Goal: Transaction & Acquisition: Purchase product/service

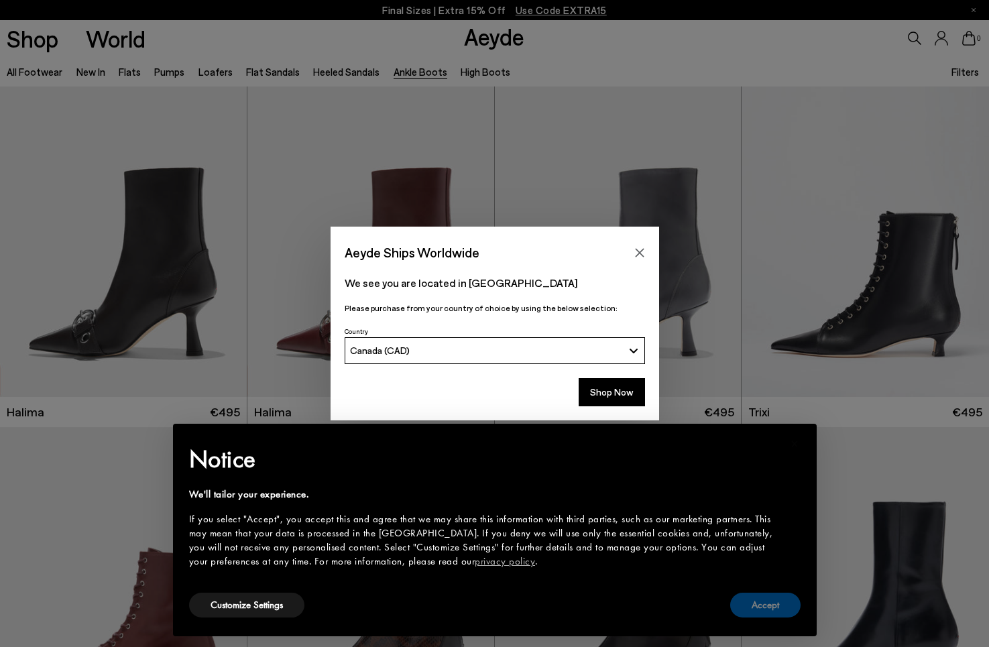
click at [773, 598] on button "Accept" at bounding box center [766, 605] width 70 height 25
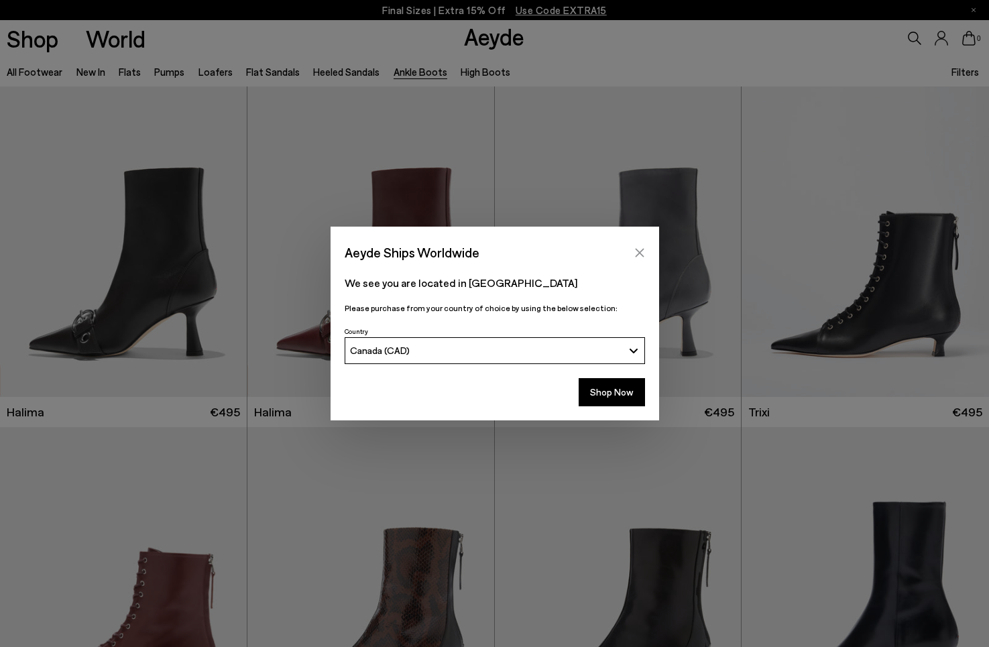
click at [642, 254] on icon "Close" at bounding box center [640, 253] width 11 height 11
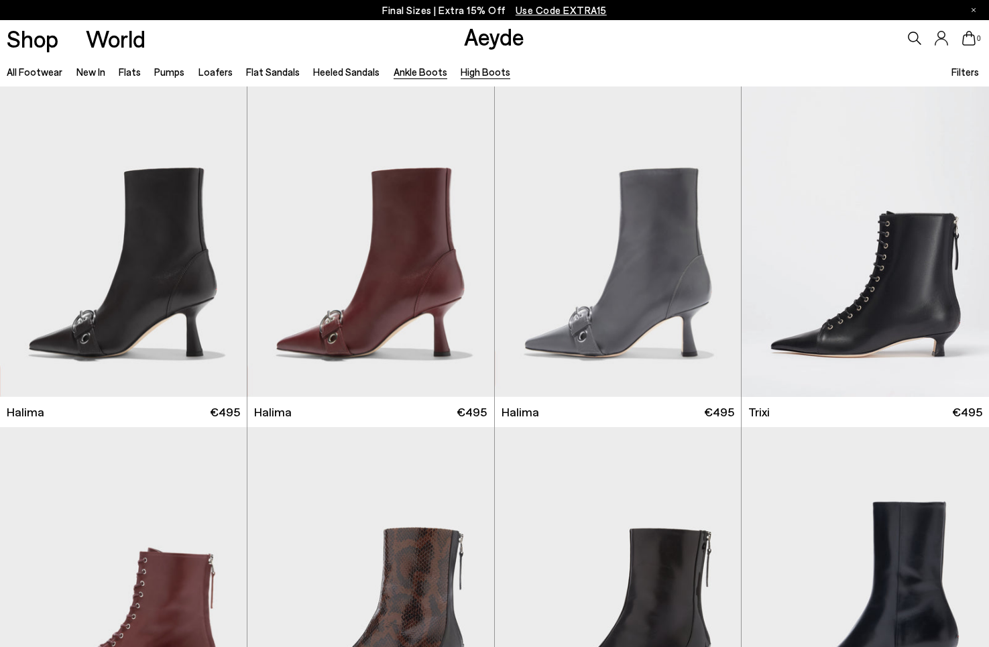
click at [478, 70] on link "High Boots" at bounding box center [486, 72] width 50 height 12
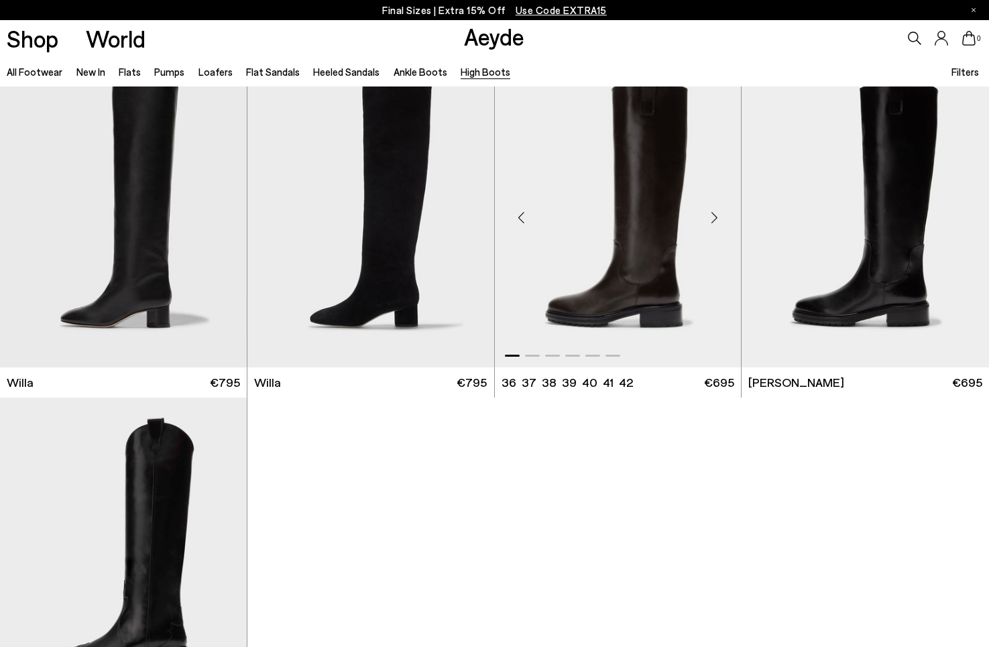
scroll to position [352, 0]
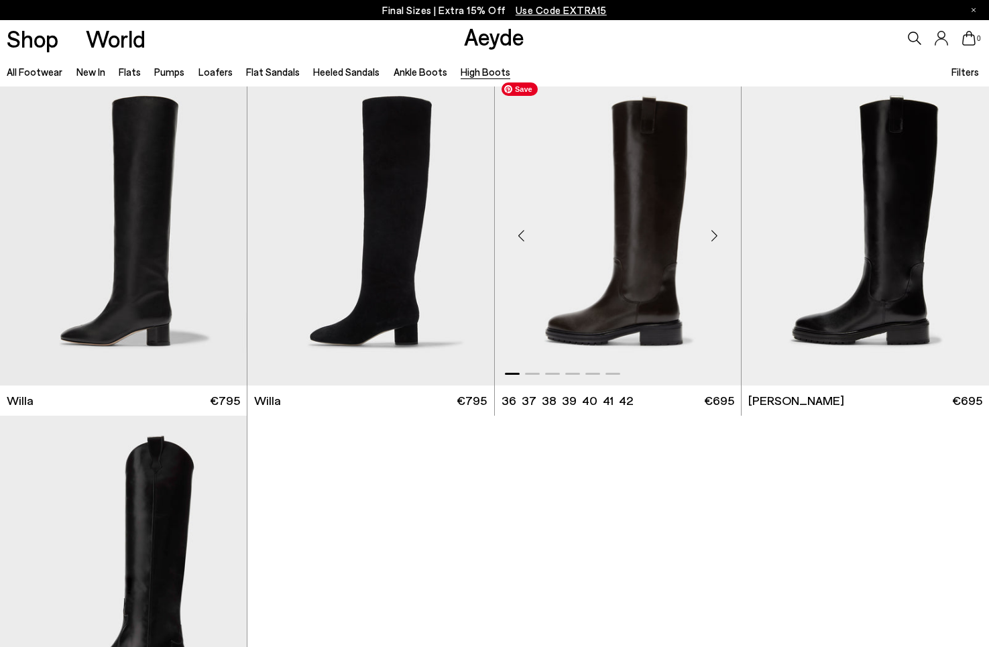
click at [626, 207] on img "1 / 6" at bounding box center [618, 231] width 247 height 310
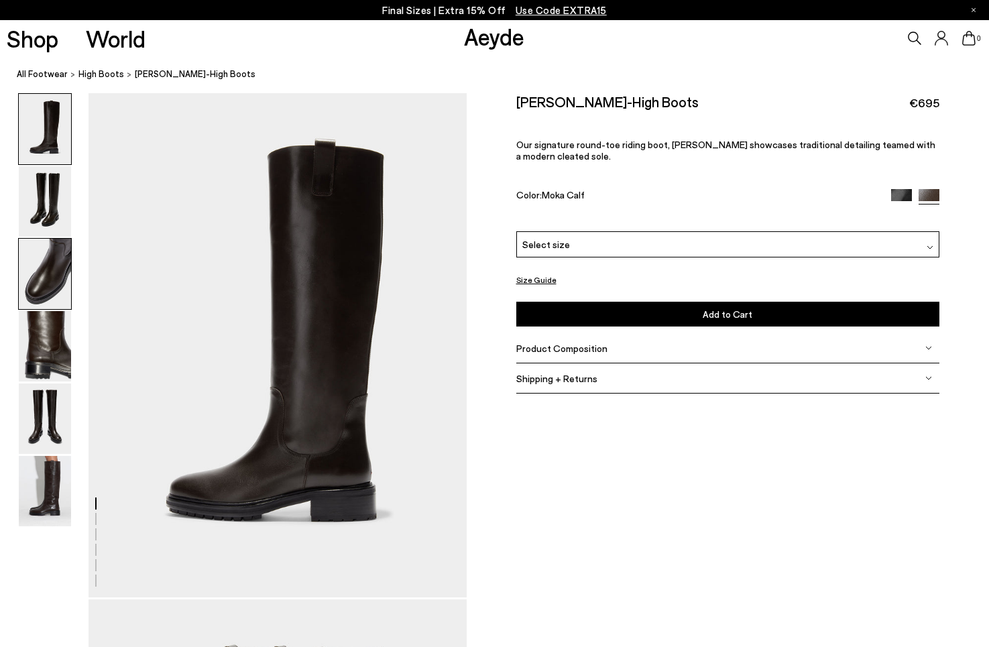
click at [56, 250] on img at bounding box center [45, 274] width 52 height 70
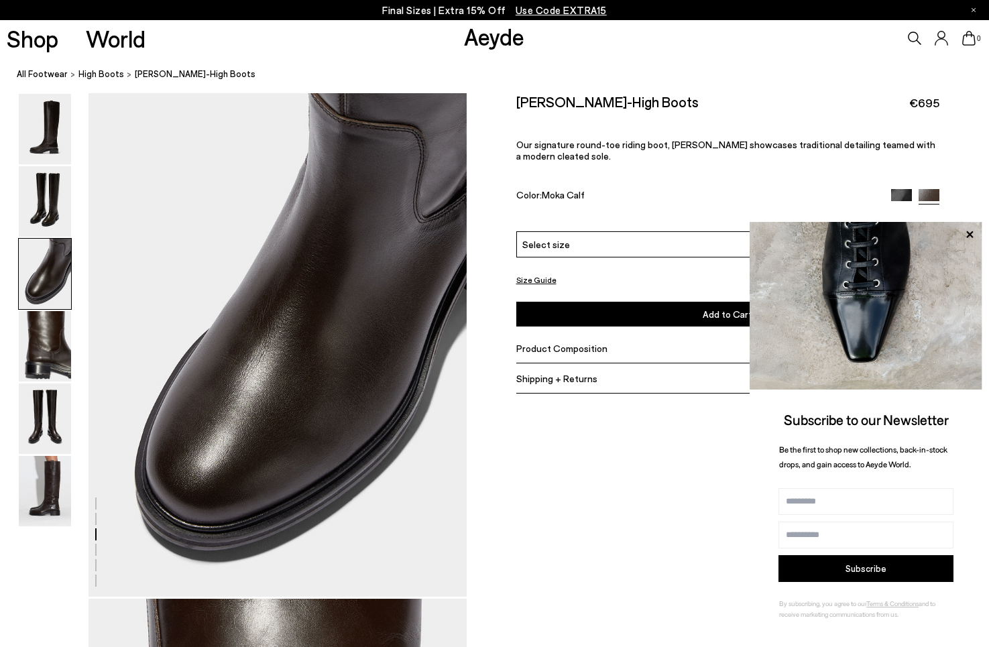
scroll to position [1014, 0]
click at [53, 357] on img at bounding box center [45, 346] width 52 height 70
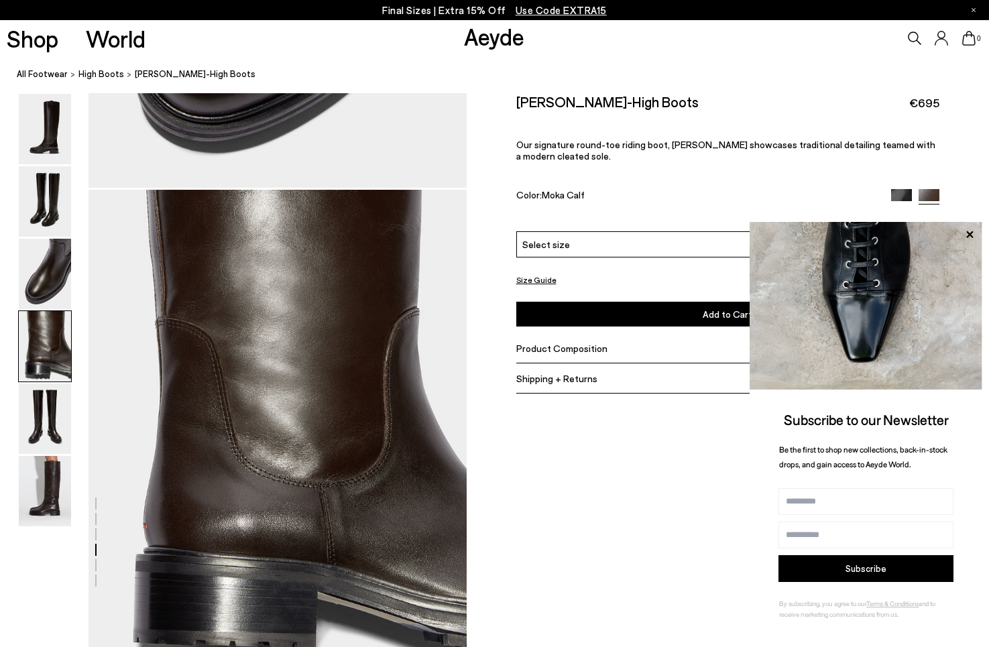
scroll to position [1520, 0]
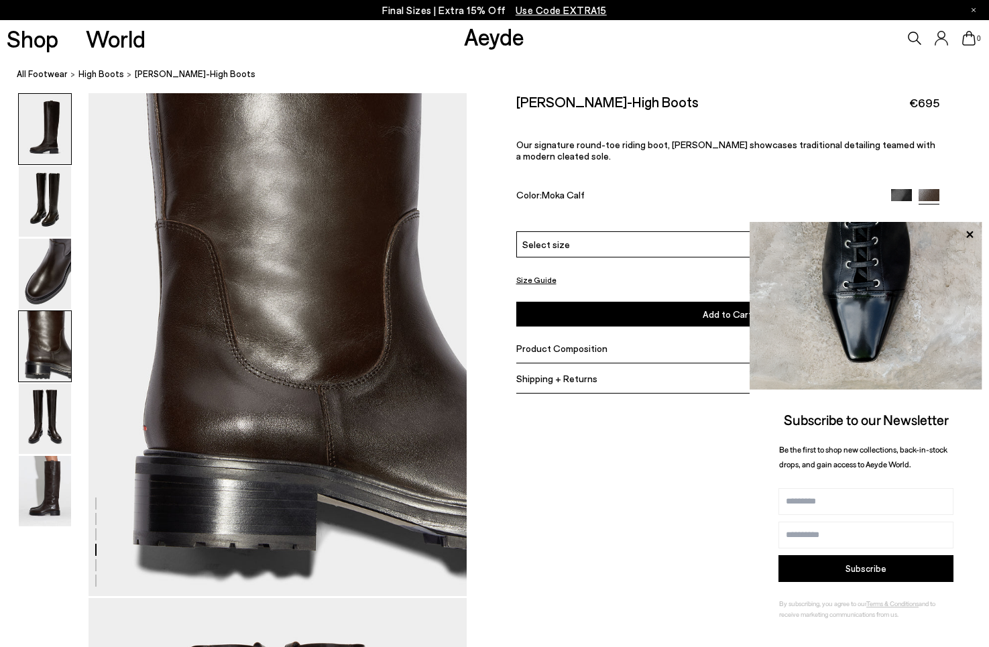
click at [43, 127] on img at bounding box center [45, 129] width 52 height 70
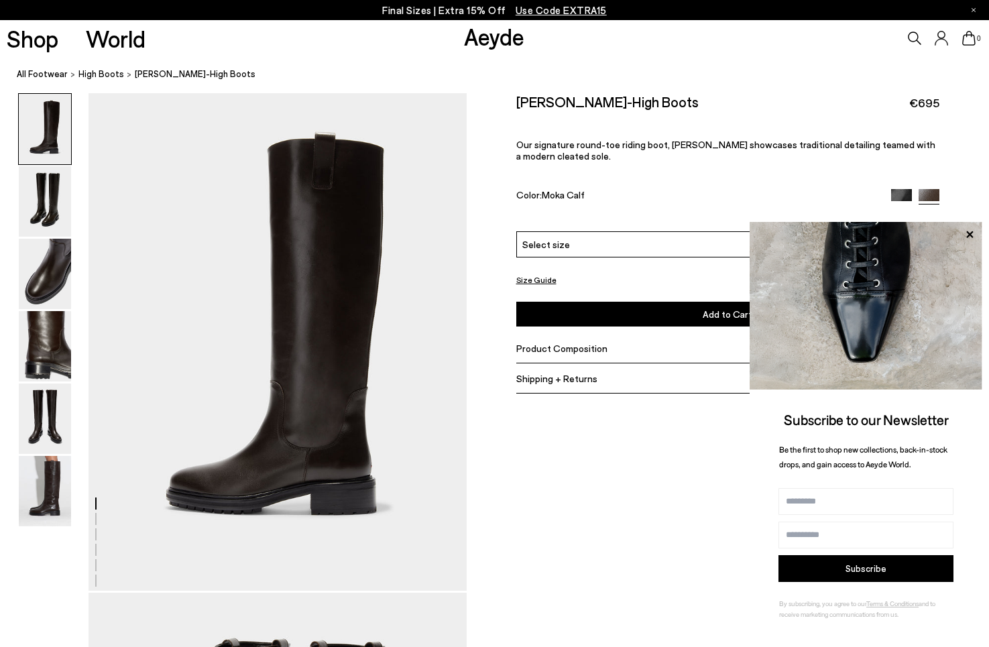
scroll to position [0, 0]
